Goal: Contribute content: Add original content to the website for others to see

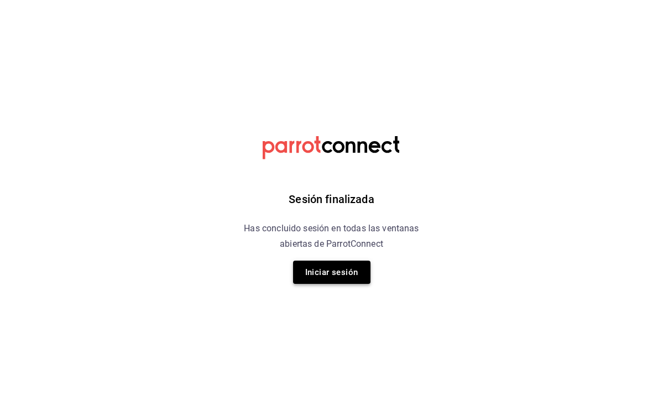
click at [359, 277] on button "Iniciar sesión" at bounding box center [331, 271] width 77 height 23
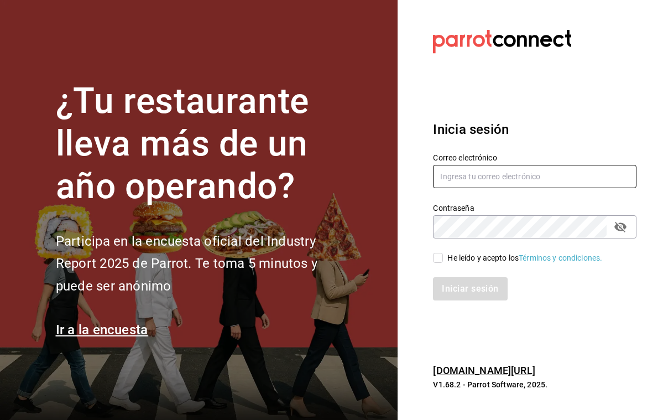
type input "claudia.aguilar.v123@icloud.com"
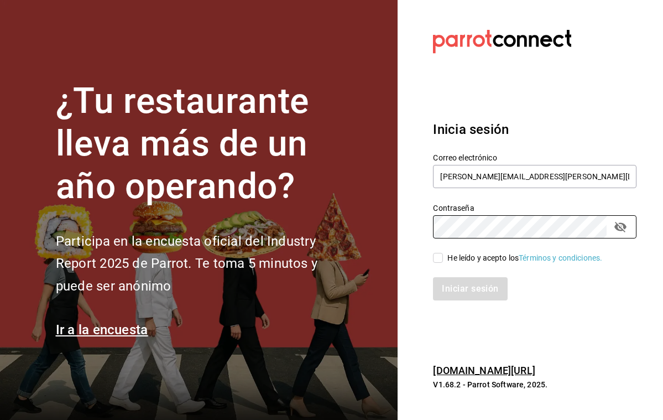
click at [437, 257] on input "He leído y acepto los Términos y condiciones." at bounding box center [438, 258] width 10 height 10
checkbox input "true"
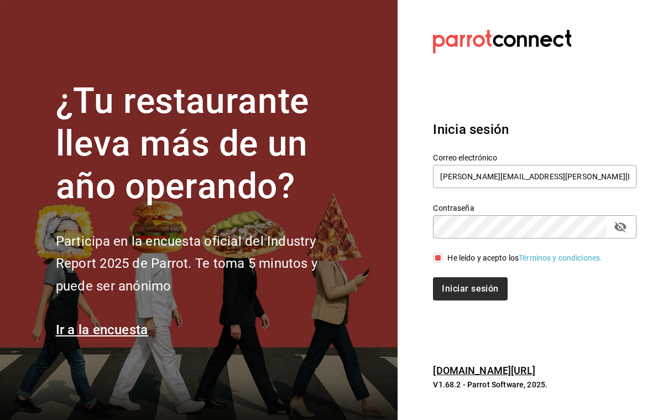
click at [456, 286] on button "Iniciar sesión" at bounding box center [470, 288] width 74 height 23
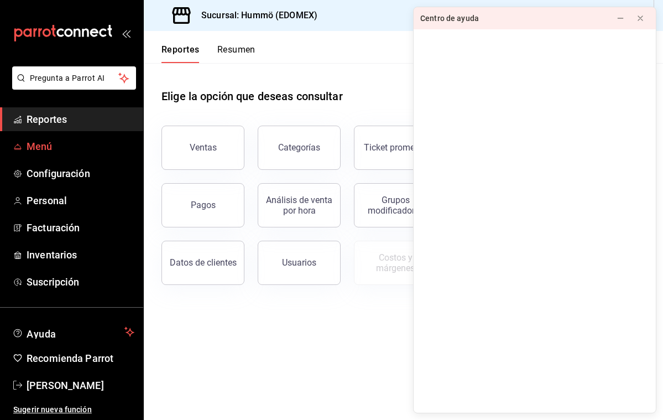
click at [41, 153] on span "Menú" at bounding box center [81, 146] width 108 height 15
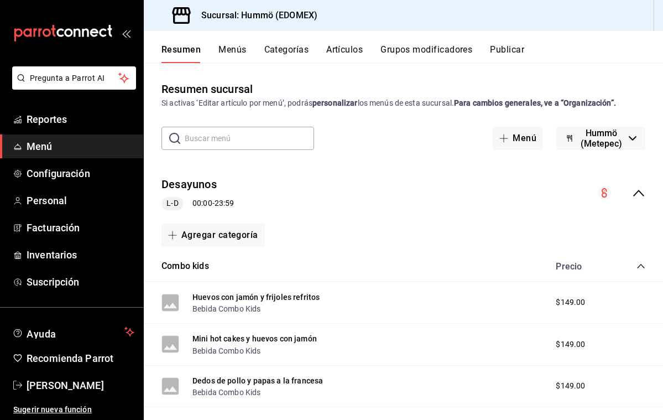
click at [345, 46] on button "Artículos" at bounding box center [344, 53] width 36 height 19
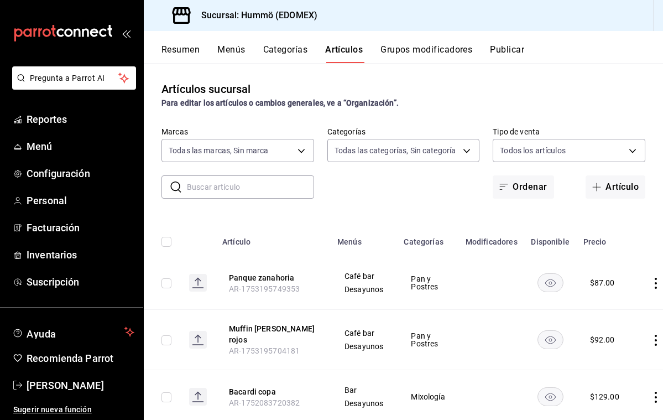
type input "75b1f412-a6e2-4be5-9263-e8b4cb89731e"
type input "f51c0c50-d6fa-4664-9e32-08044c7f1fc5,dc56c9a3-b1db-4f2d-808b-1448a33fa93c,a790c…"
click at [190, 185] on input "text" at bounding box center [250, 187] width 127 height 22
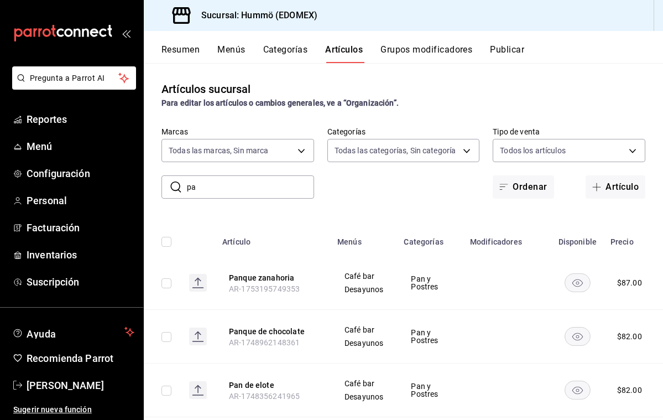
type input "p"
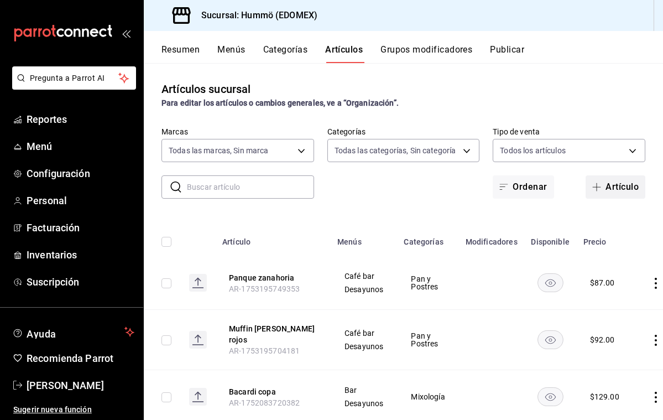
click at [619, 187] on button "Artículo" at bounding box center [616, 186] width 60 height 23
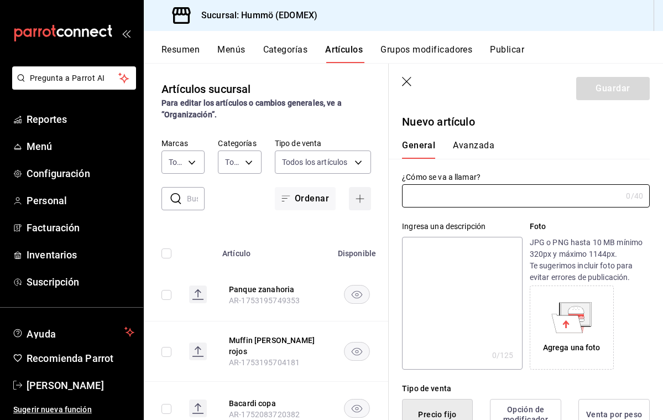
type input "AR-1755617124144"
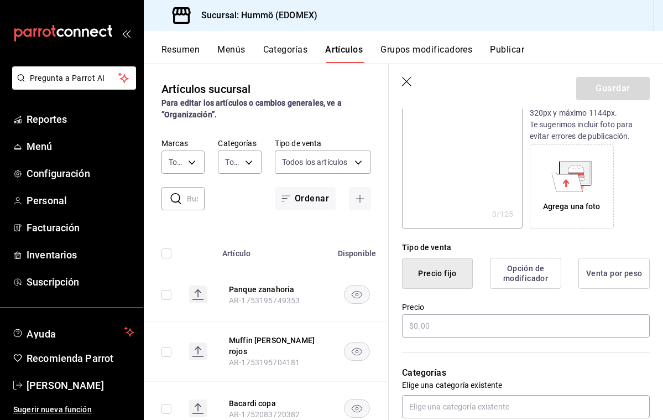
scroll to position [160, 0]
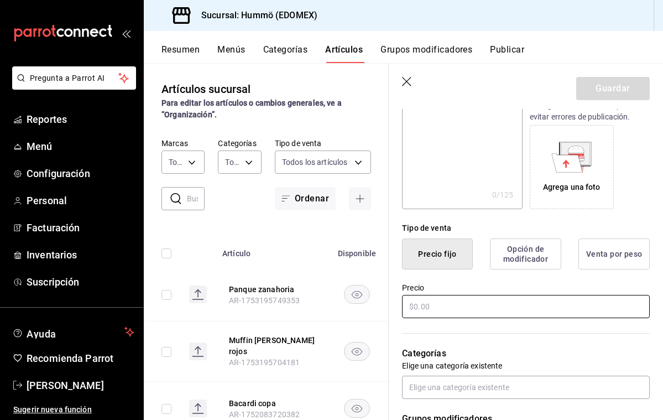
type input "Panque de platano"
click at [416, 304] on input "text" at bounding box center [526, 306] width 248 height 23
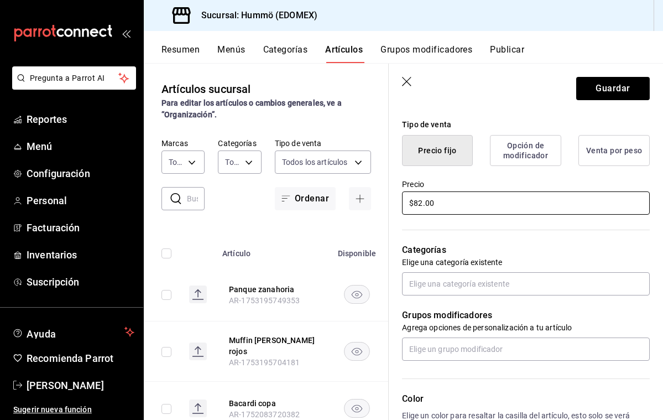
scroll to position [264, 0]
type input "$82.00"
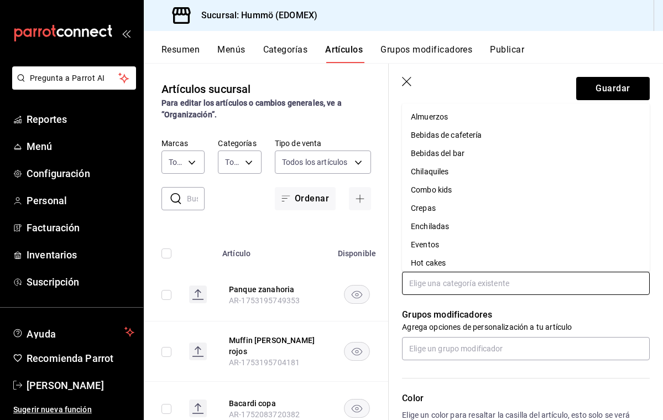
click at [415, 286] on input "text" at bounding box center [526, 283] width 248 height 23
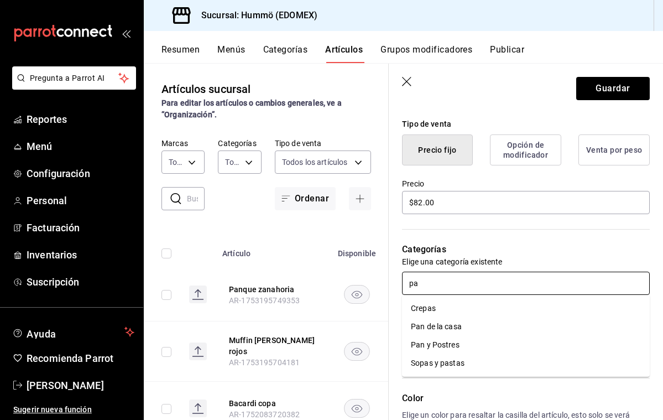
type input "pan"
click at [449, 326] on li "Pan y Postres" at bounding box center [526, 326] width 248 height 18
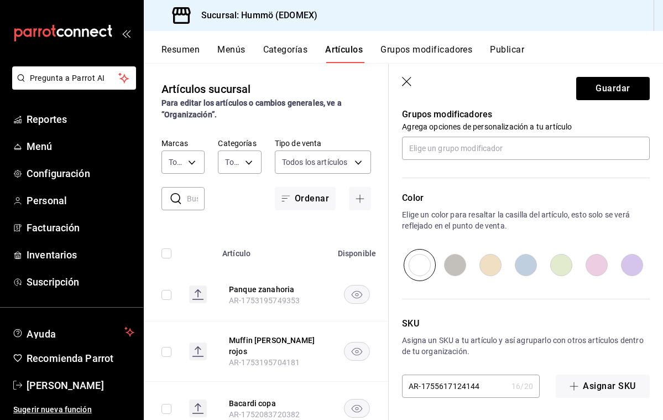
scroll to position [501, 0]
click at [613, 87] on button "Guardar" at bounding box center [613, 88] width 74 height 23
